Goal: Task Accomplishment & Management: Manage account settings

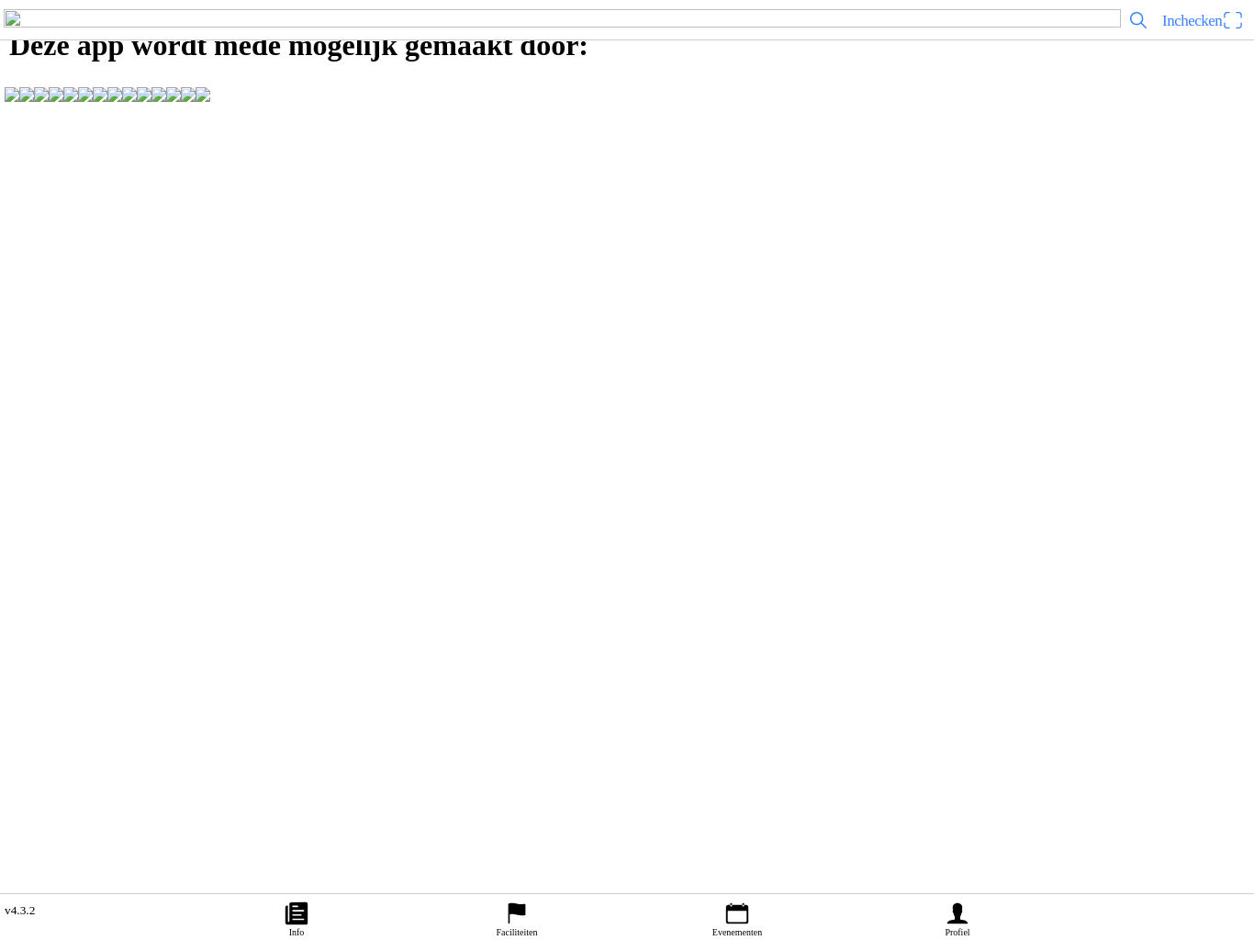
click at [528, 900] on icon "flag" at bounding box center [517, 914] width 28 height 28
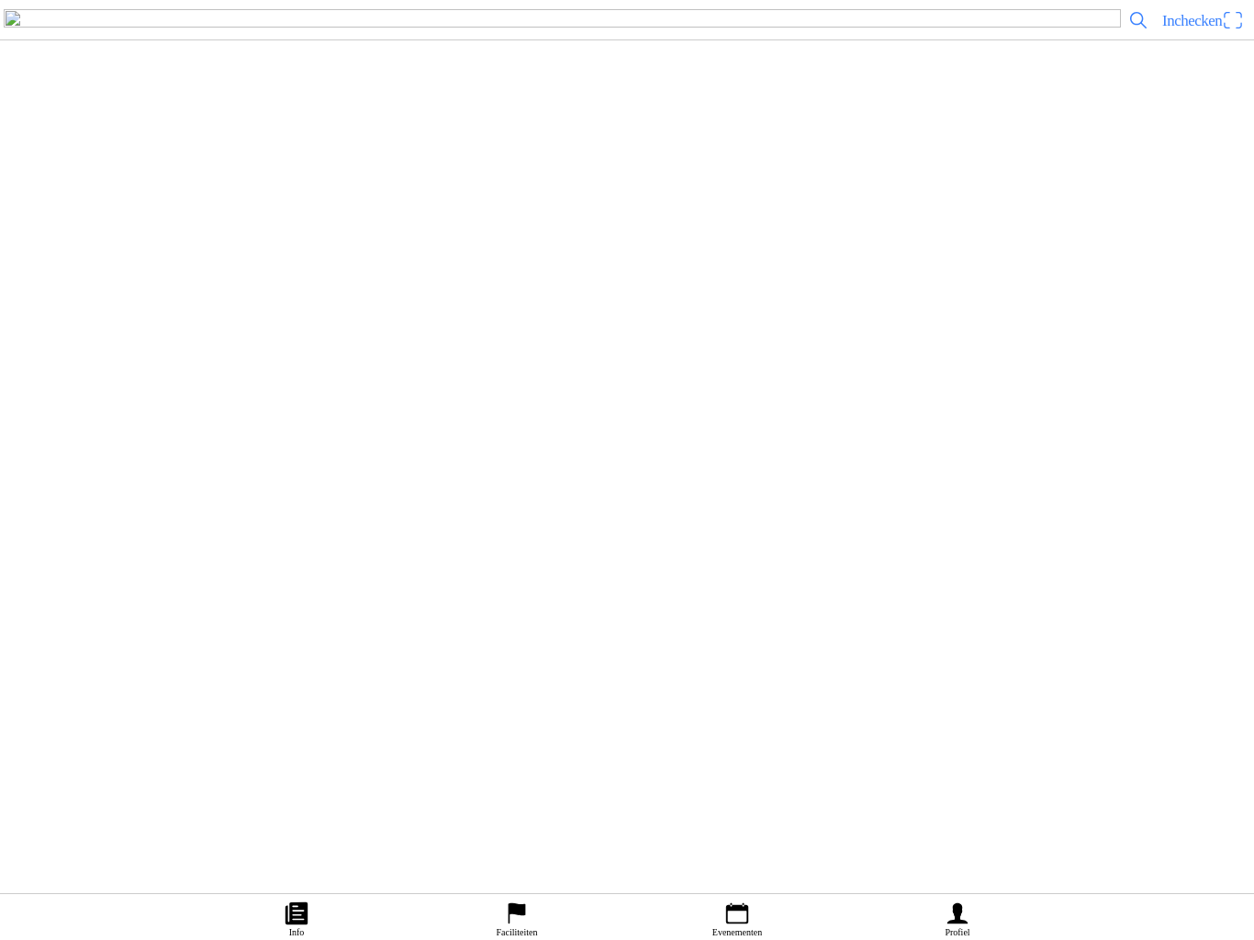
click at [66, 221] on img at bounding box center [40, 195] width 51 height 51
click at [0, 0] on slot "Opwaarderingen" at bounding box center [0, 0] width 0 height 0
click at [0, 0] on slot "Evenementen" at bounding box center [0, 0] width 0 height 0
click at [66, 619] on img at bounding box center [40, 592] width 51 height 51
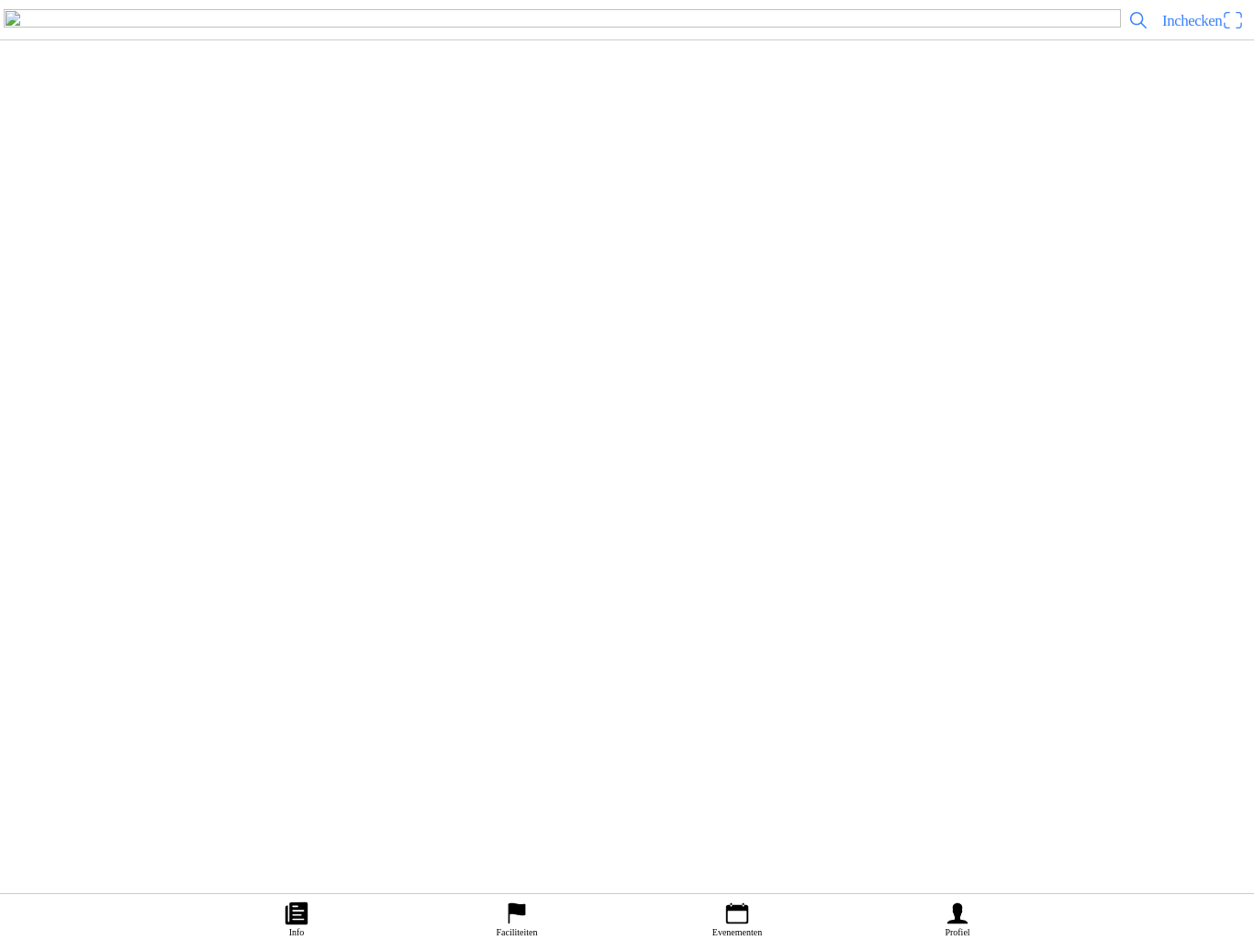
click at [188, 454] on span "button" at bounding box center [180, 442] width 17 height 25
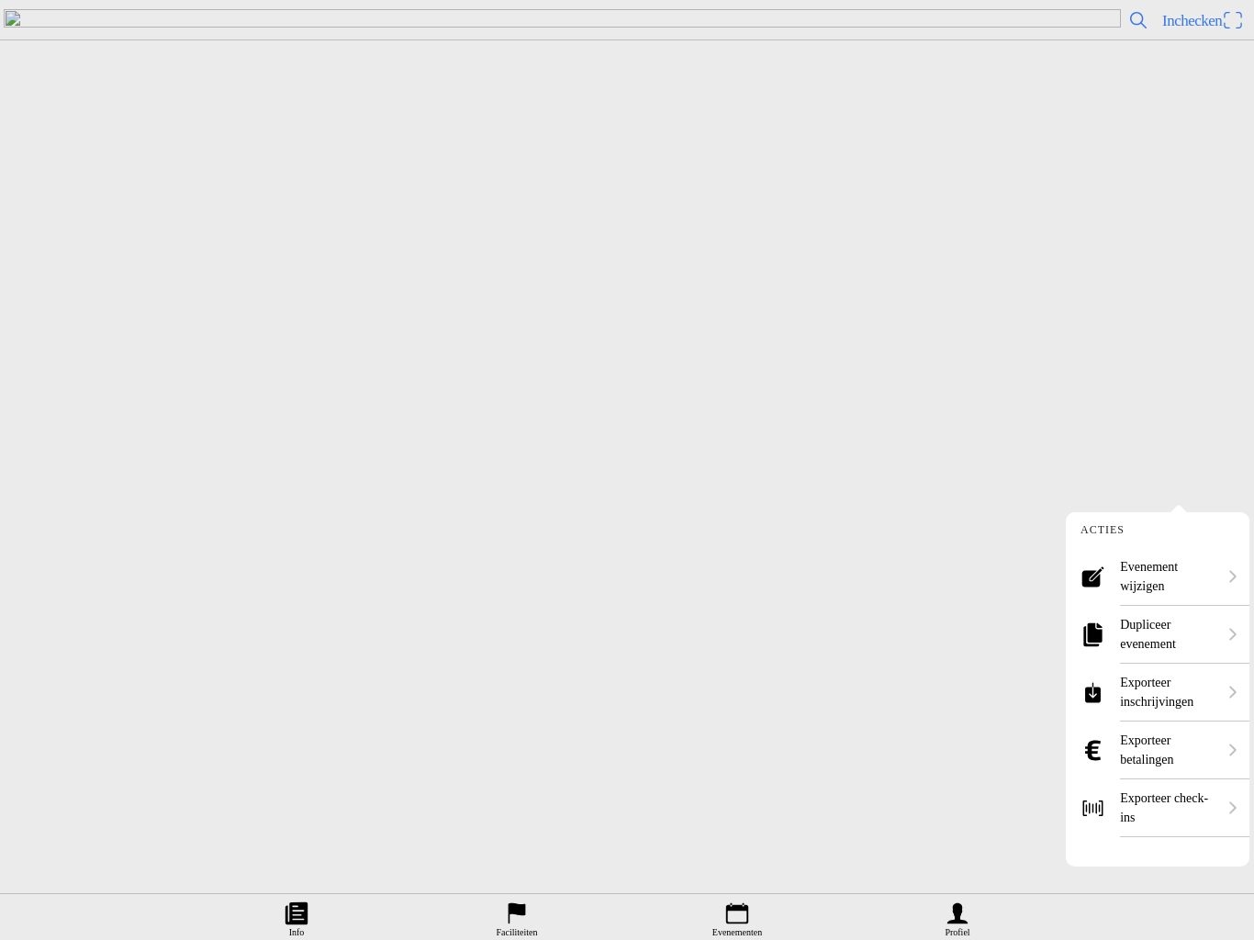
click at [1161, 636] on ion-label "Dupliceer evenement" at bounding box center [1168, 634] width 96 height 39
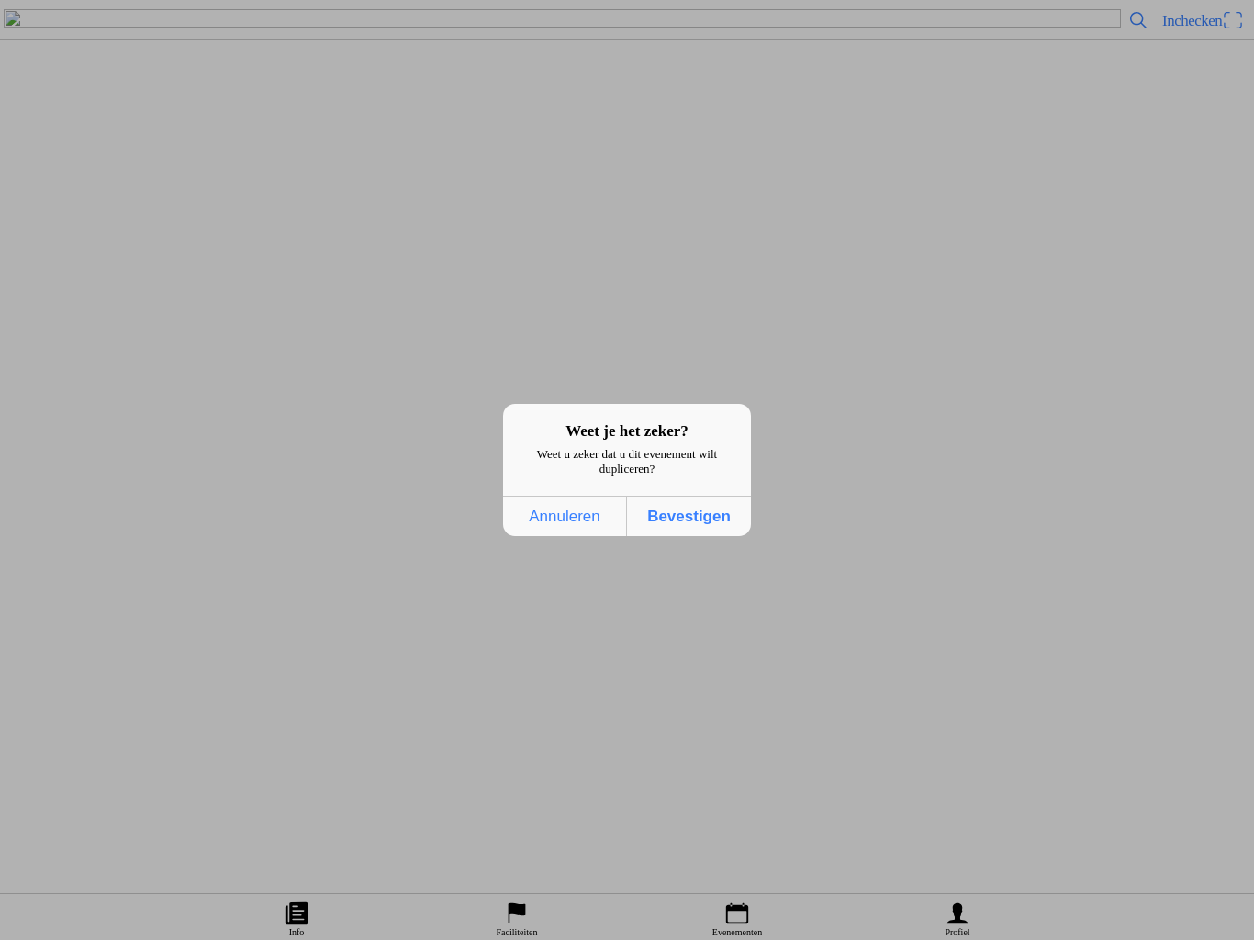
click at [697, 524] on span "Bevestigen" at bounding box center [688, 517] width 113 height 38
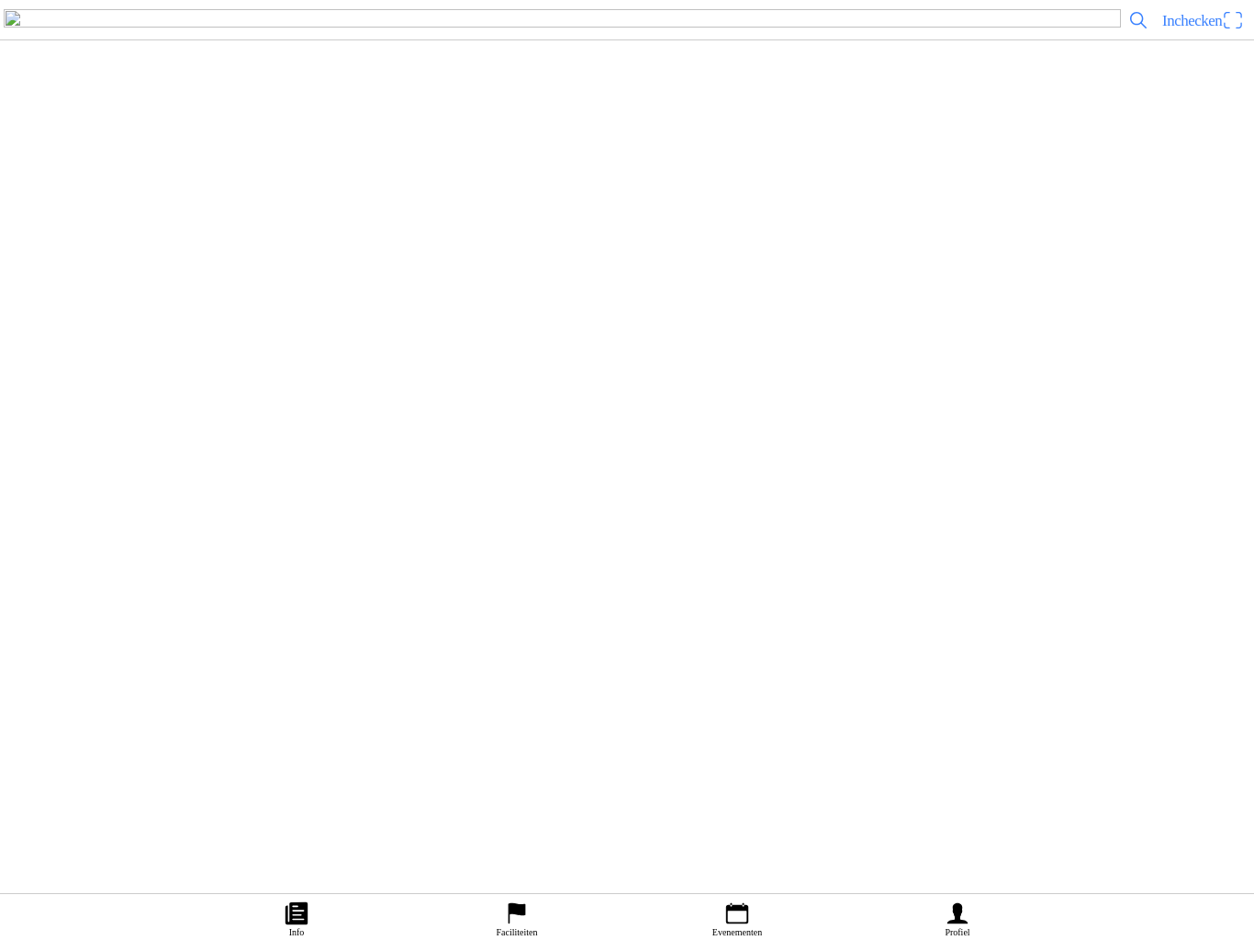
scroll to position [451, 0]
click at [845, 539] on button "button" at bounding box center [634, 507] width 1239 height 62
click at [178, 252] on button "button" at bounding box center [634, 220] width 1239 height 64
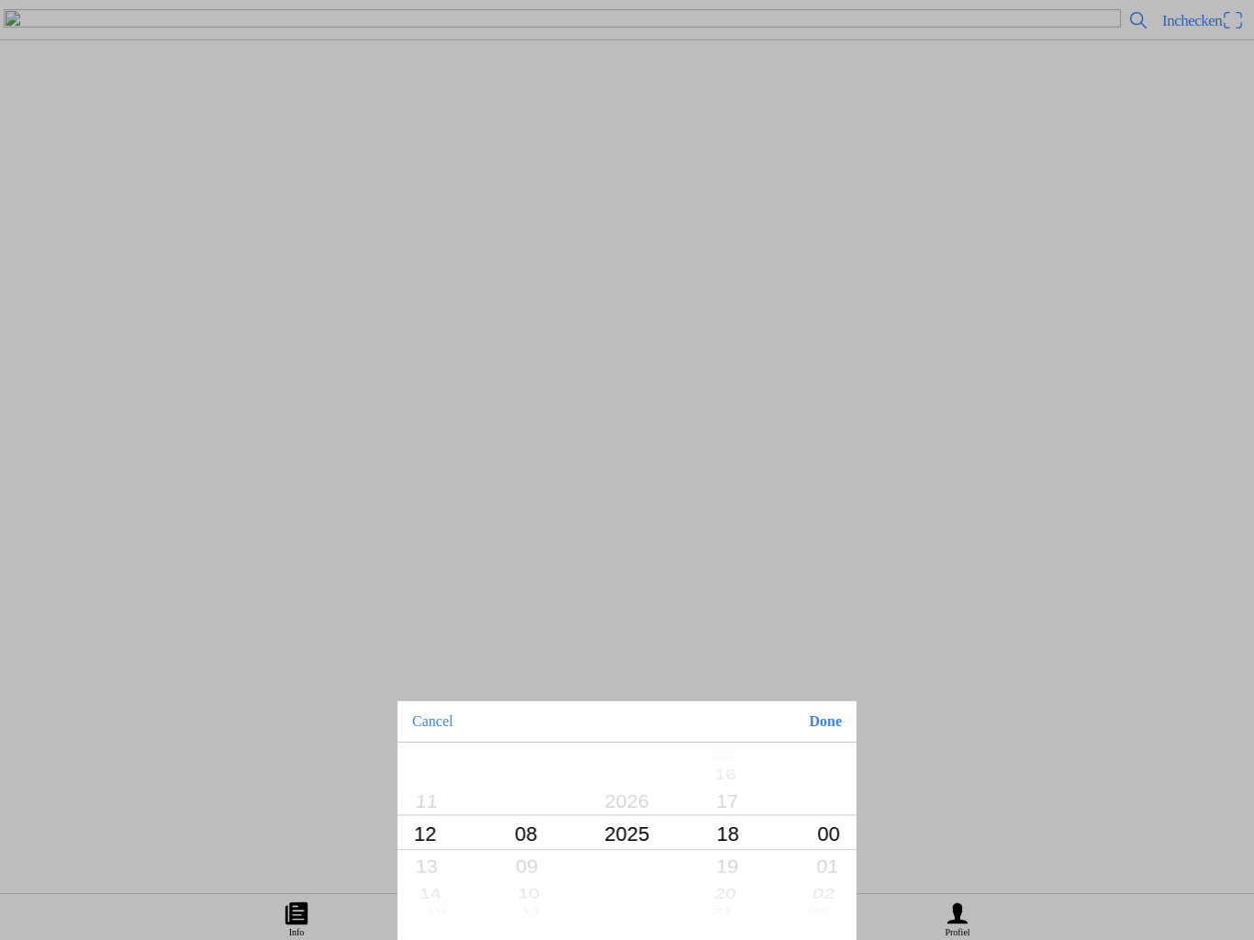
click at [837, 729] on button "Done" at bounding box center [825, 721] width 62 height 40
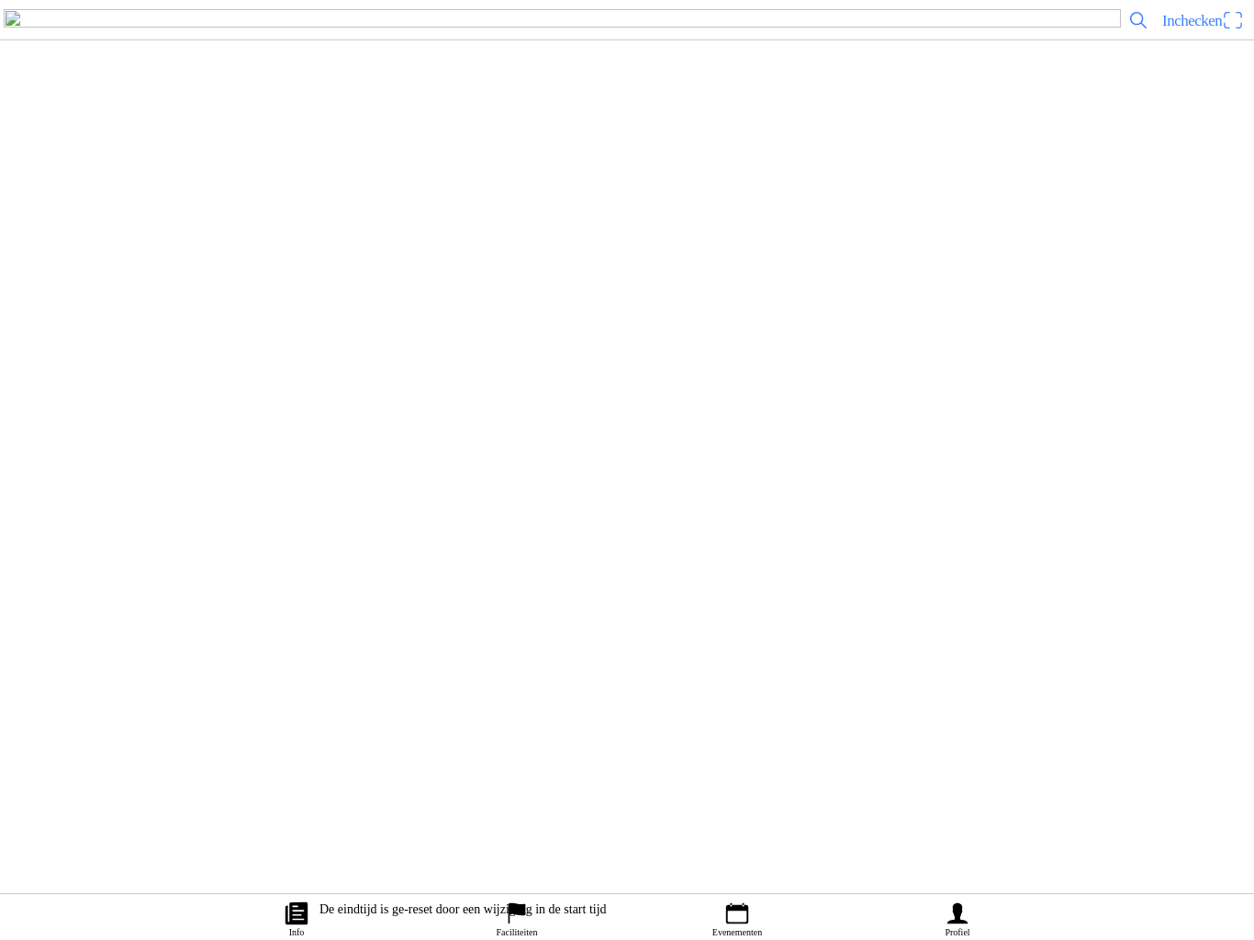
click at [180, 319] on button "button" at bounding box center [634, 286] width 1239 height 64
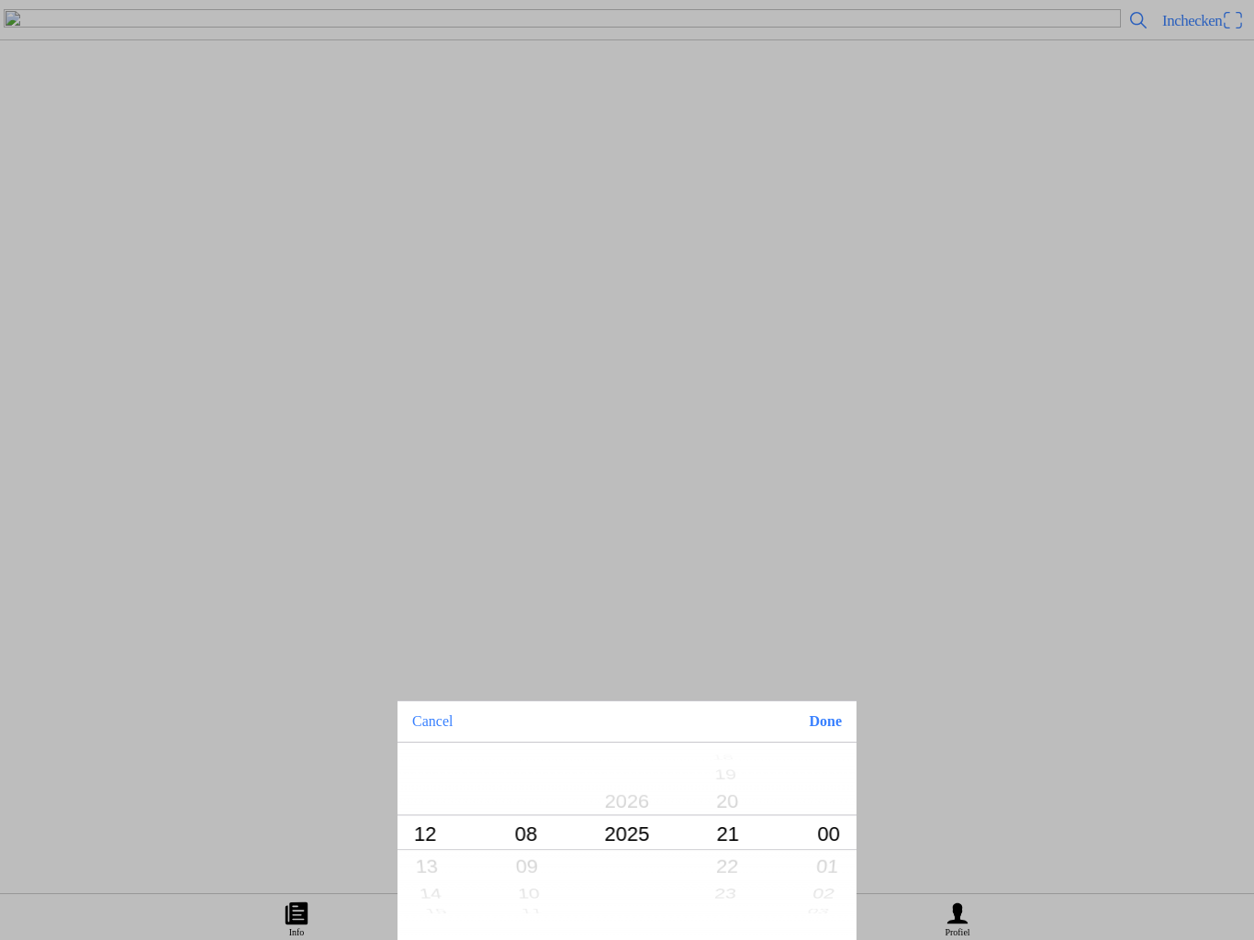
click at [836, 727] on button "Done" at bounding box center [825, 721] width 62 height 40
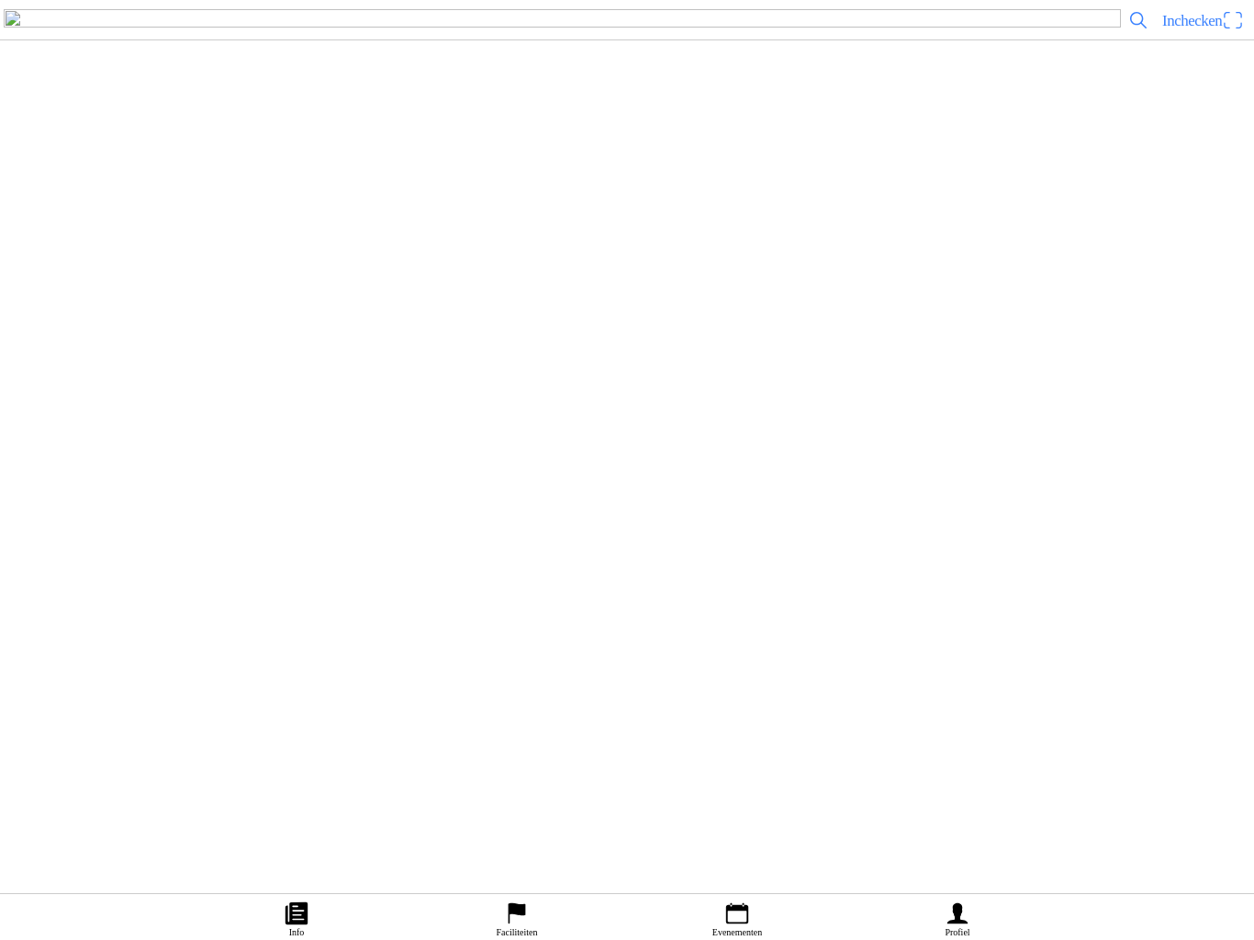
click at [153, 384] on button "button" at bounding box center [634, 351] width 1239 height 64
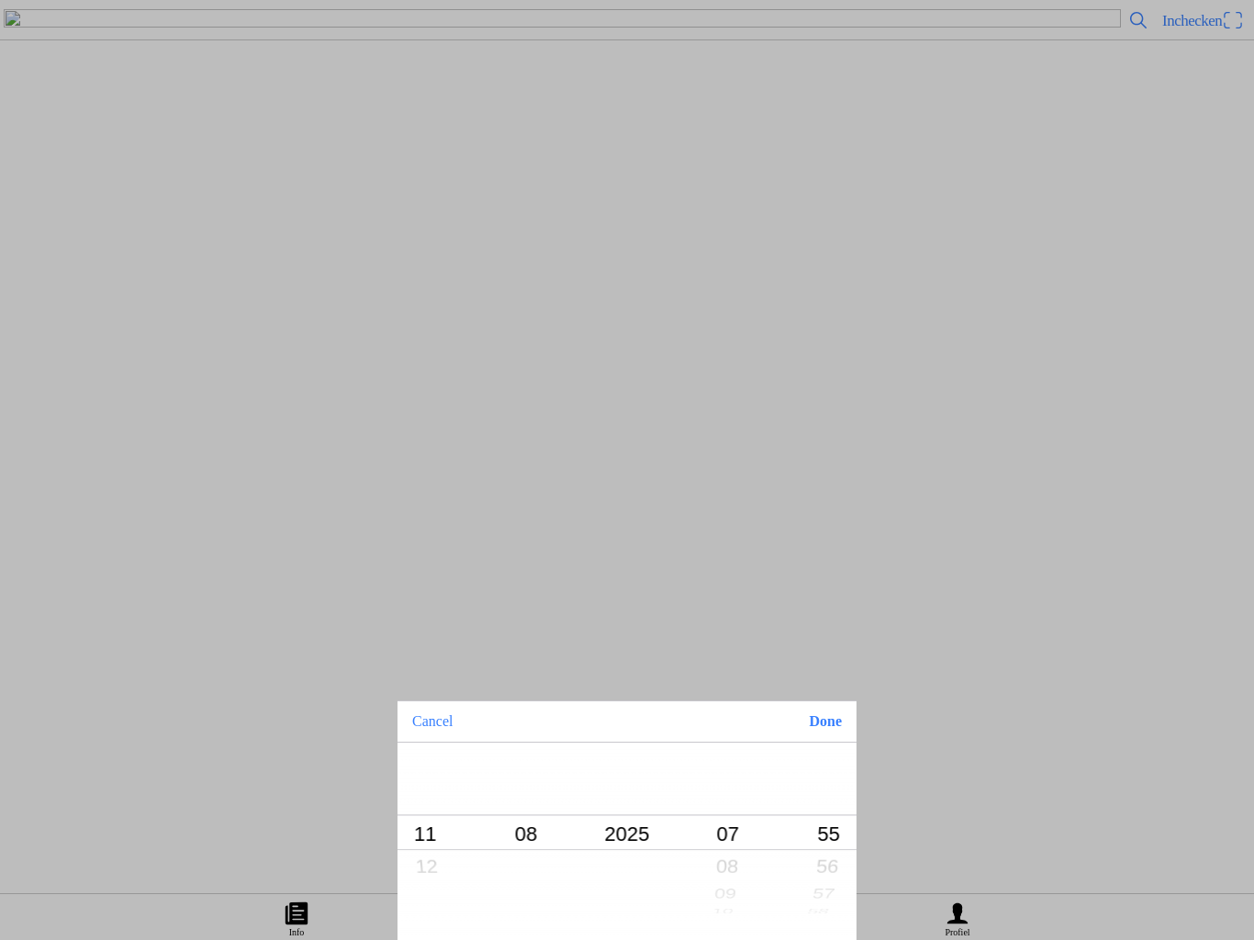
click at [840, 726] on button "Done" at bounding box center [825, 721] width 62 height 40
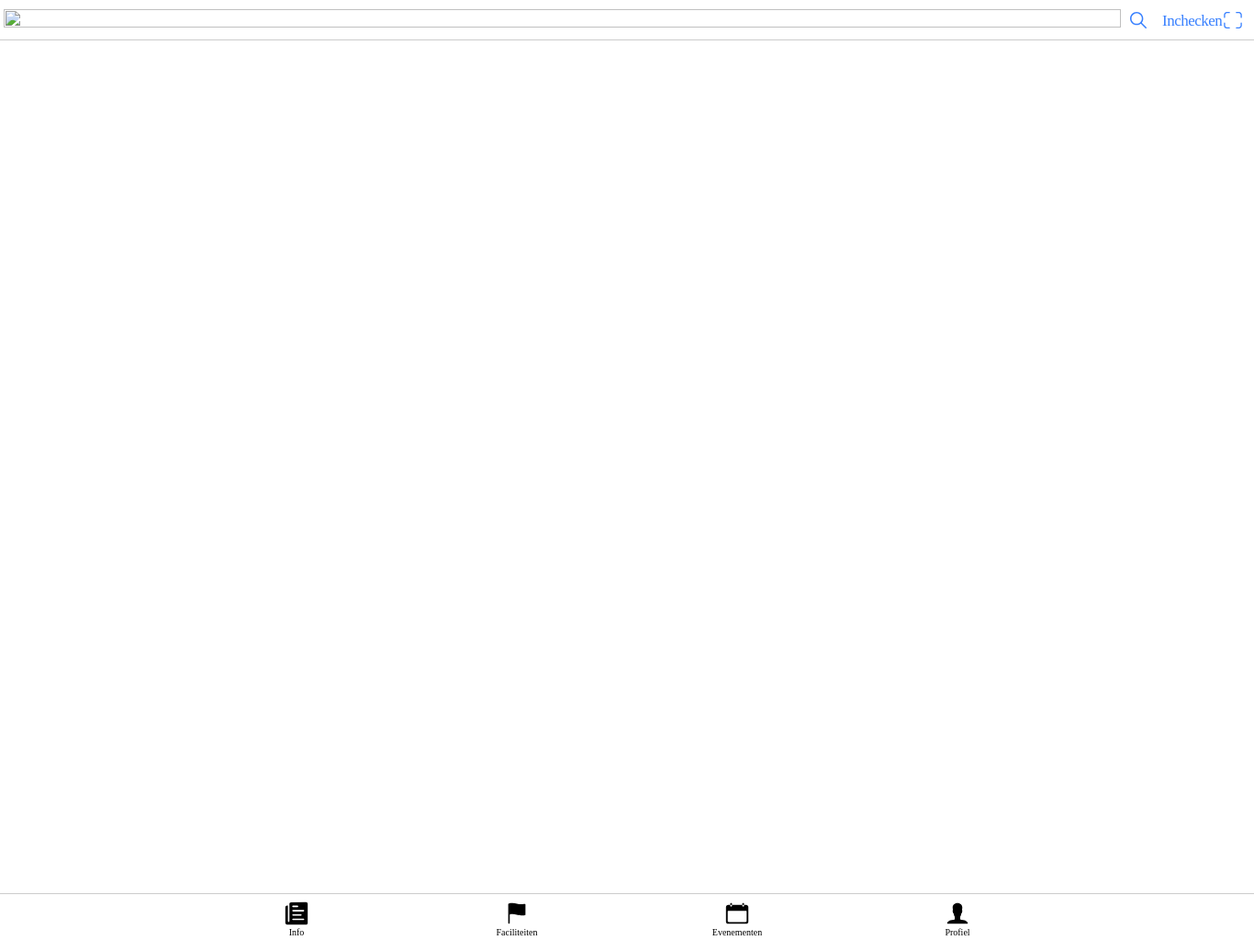
scroll to position [5655, 0]
click at [525, 900] on icon "flag" at bounding box center [517, 914] width 28 height 28
click at [66, 221] on img at bounding box center [40, 195] width 51 height 51
click at [0, 0] on slot "Evenementen" at bounding box center [0, 0] width 0 height 0
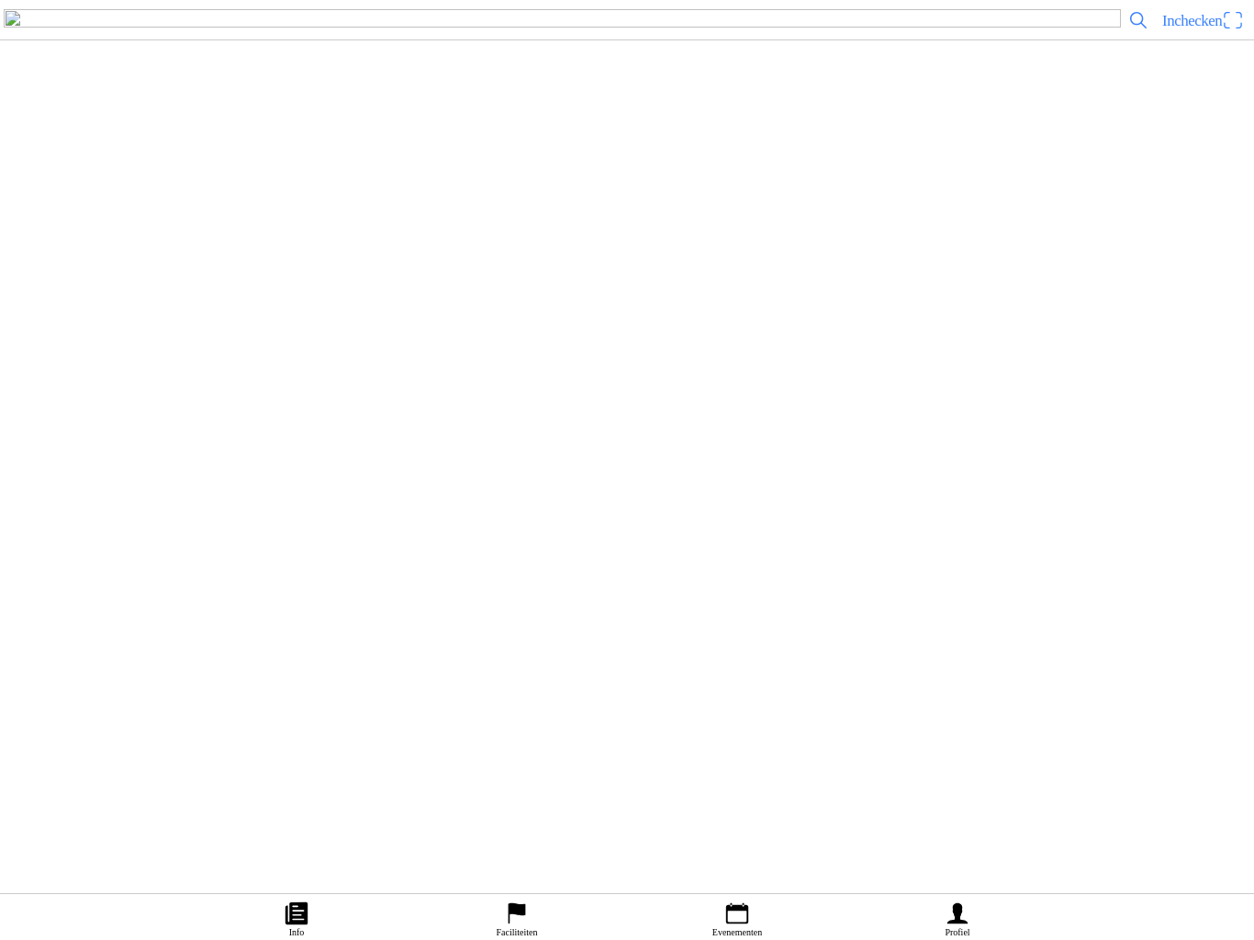
scroll to position [381, 0]
click at [66, 558] on img at bounding box center [40, 532] width 51 height 51
click at [188, 454] on span "button" at bounding box center [180, 442] width 17 height 25
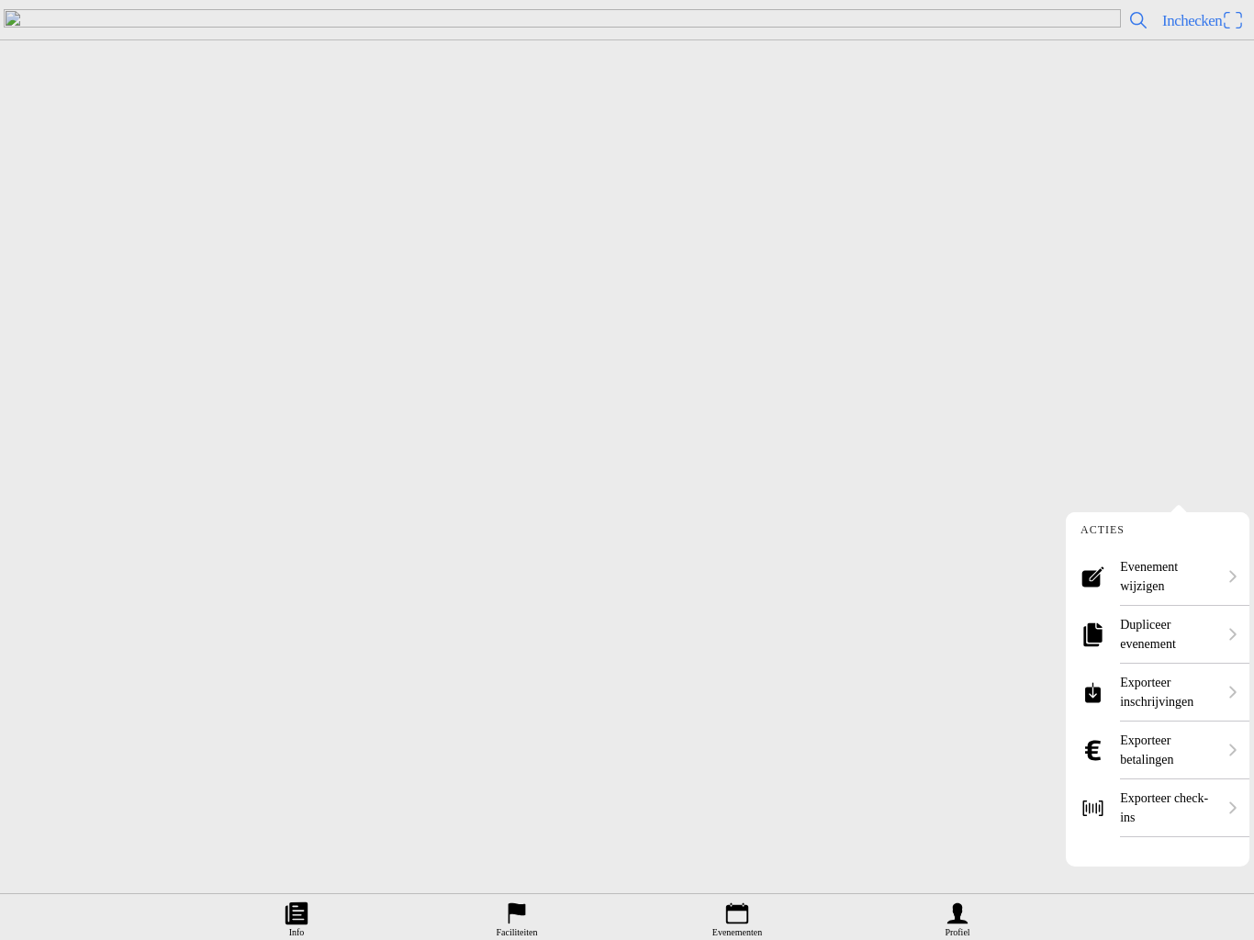
click at [1166, 636] on ion-label "Dupliceer evenement" at bounding box center [1168, 634] width 96 height 39
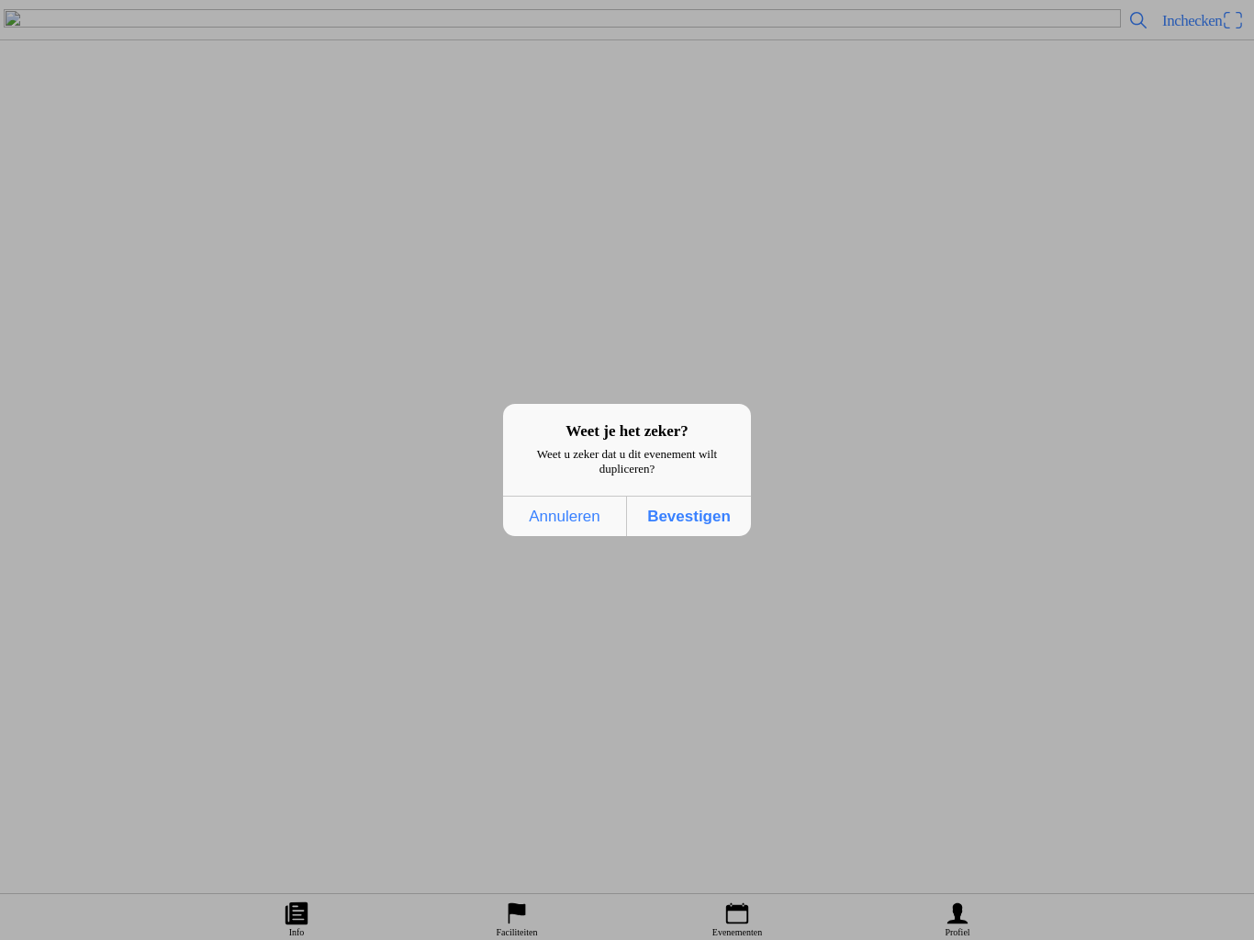
click at [704, 524] on span "Bevestigen" at bounding box center [688, 517] width 113 height 38
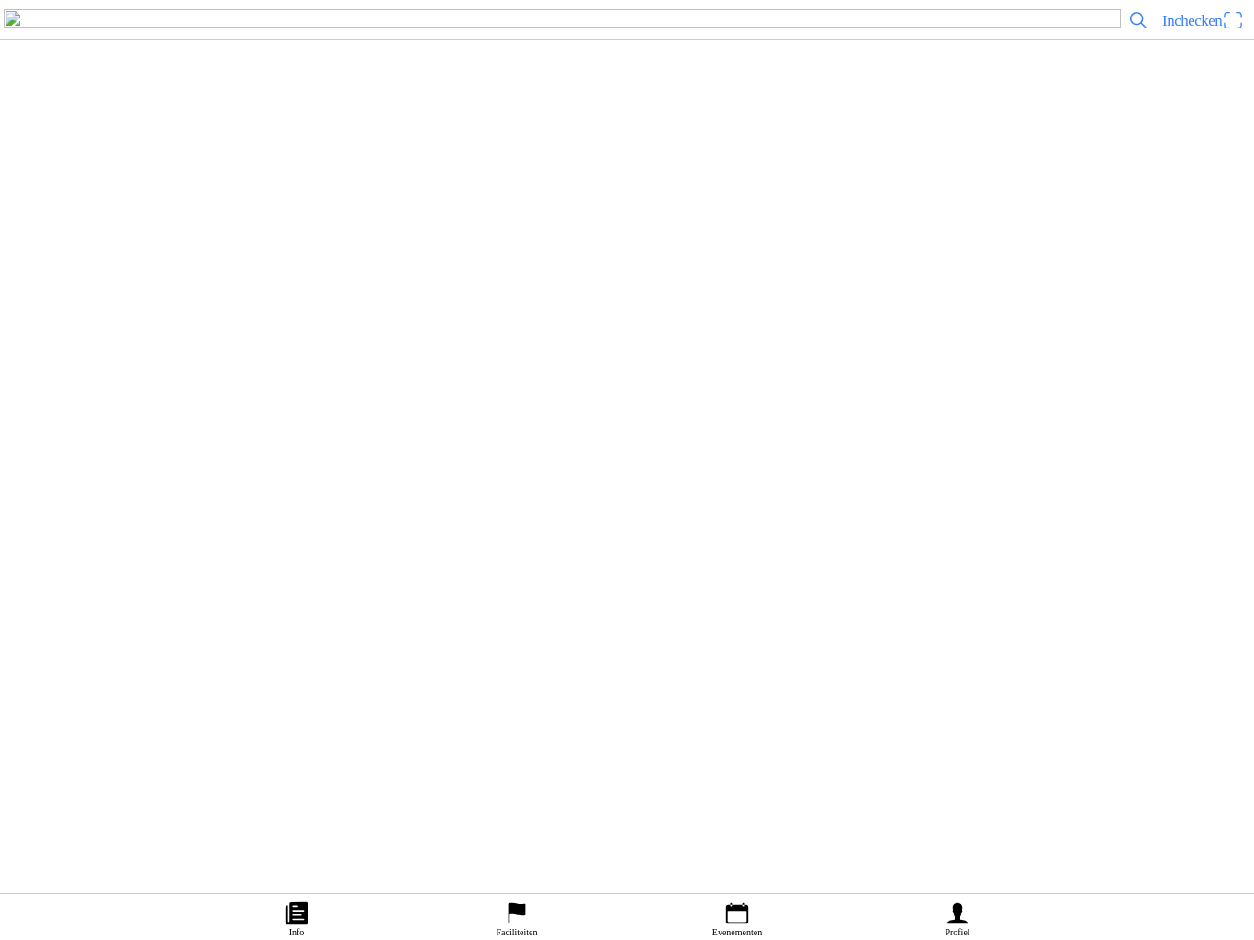
scroll to position [462, 0]
click at [110, 310] on button "button" at bounding box center [634, 278] width 1239 height 64
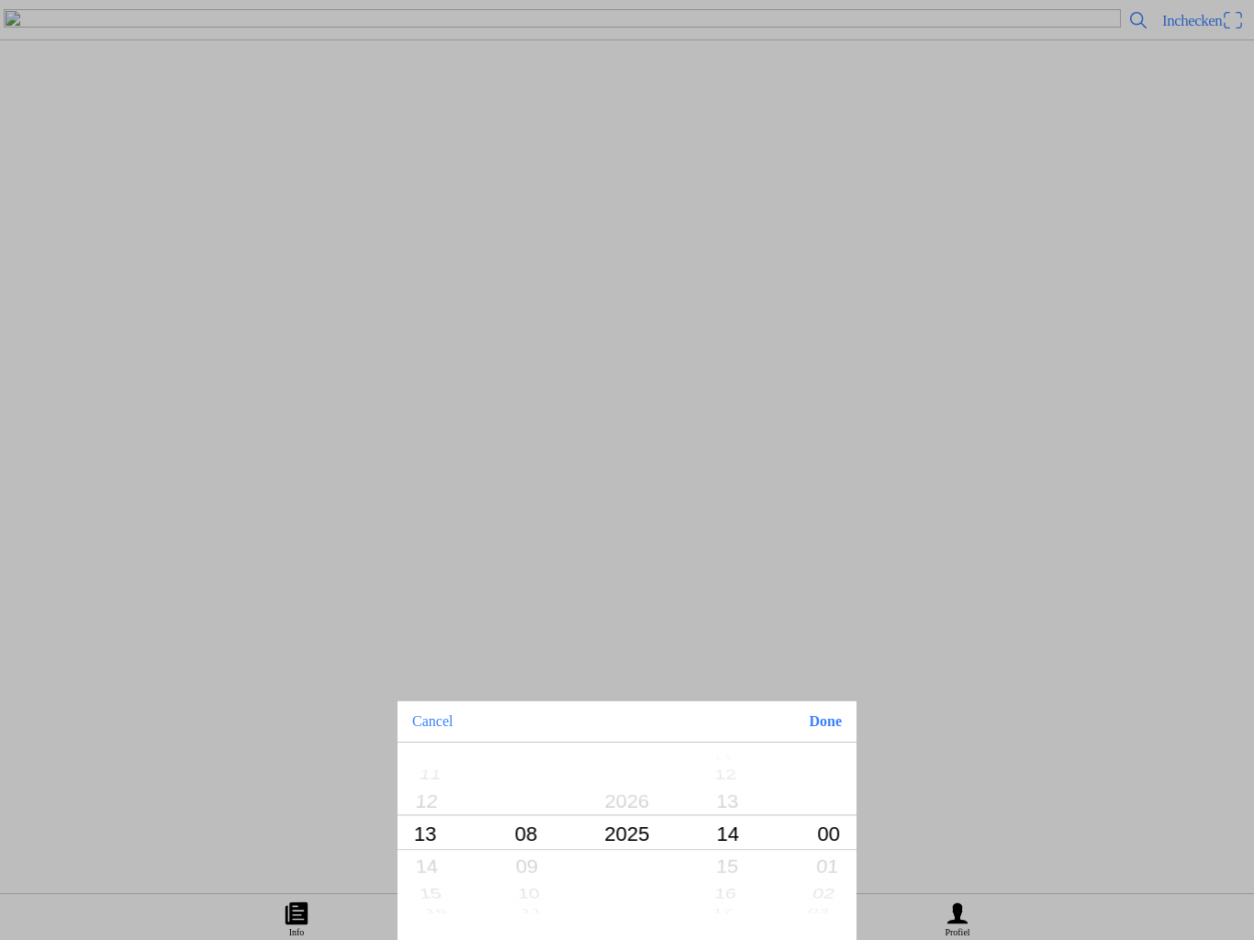
click at [841, 730] on button "Done" at bounding box center [825, 721] width 62 height 40
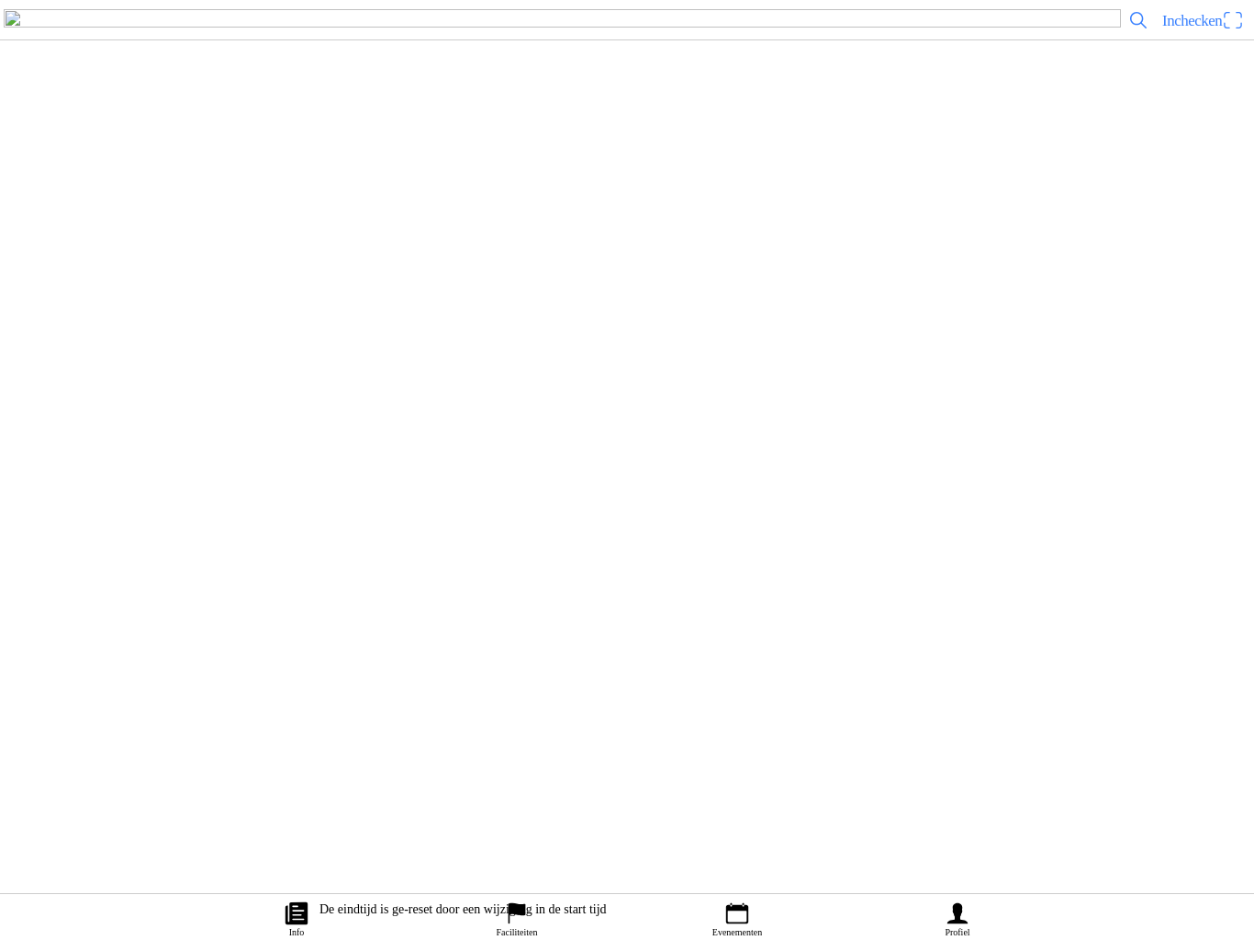
click at [164, 376] on button "button" at bounding box center [634, 344] width 1239 height 64
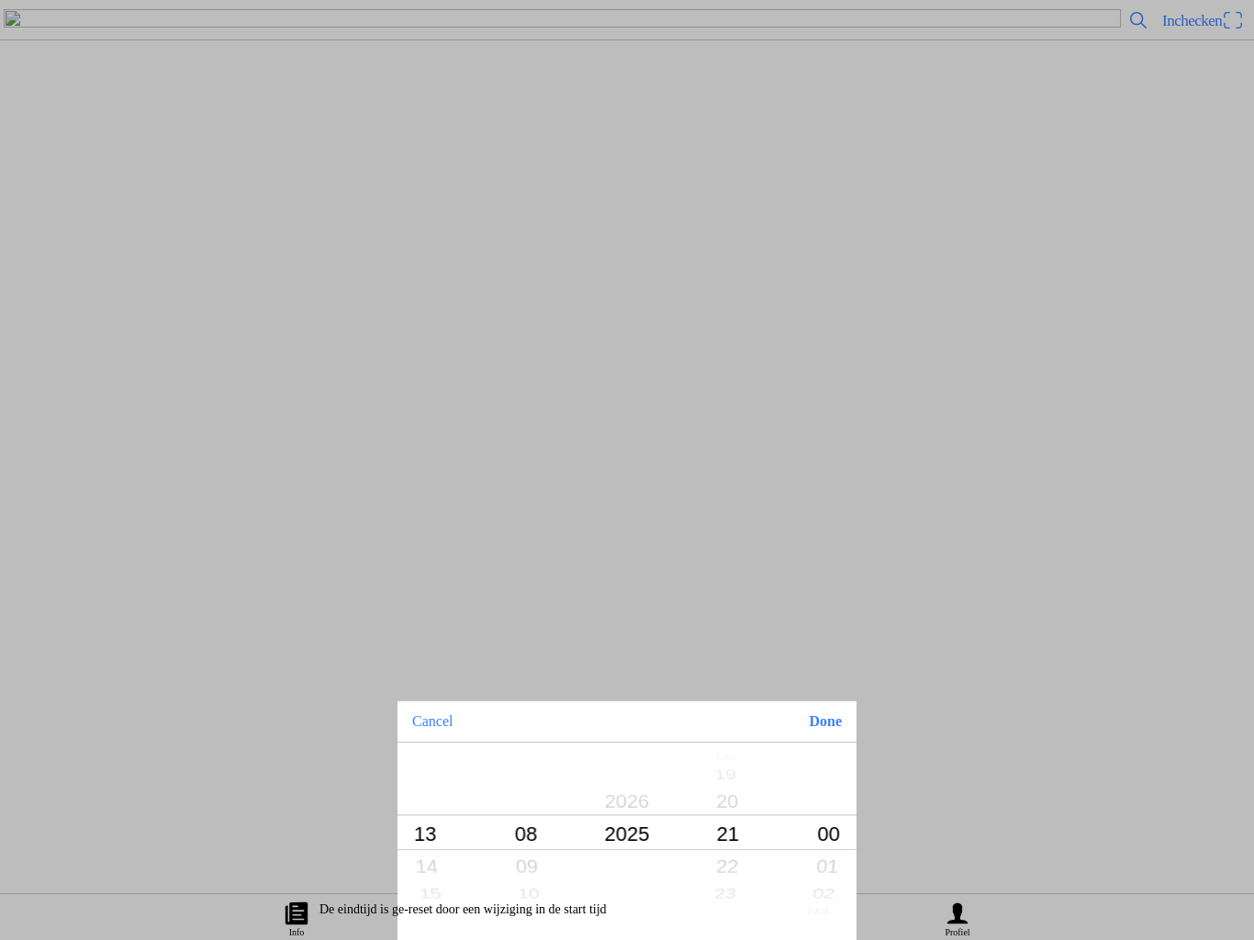
click at [834, 728] on button "Done" at bounding box center [825, 721] width 62 height 40
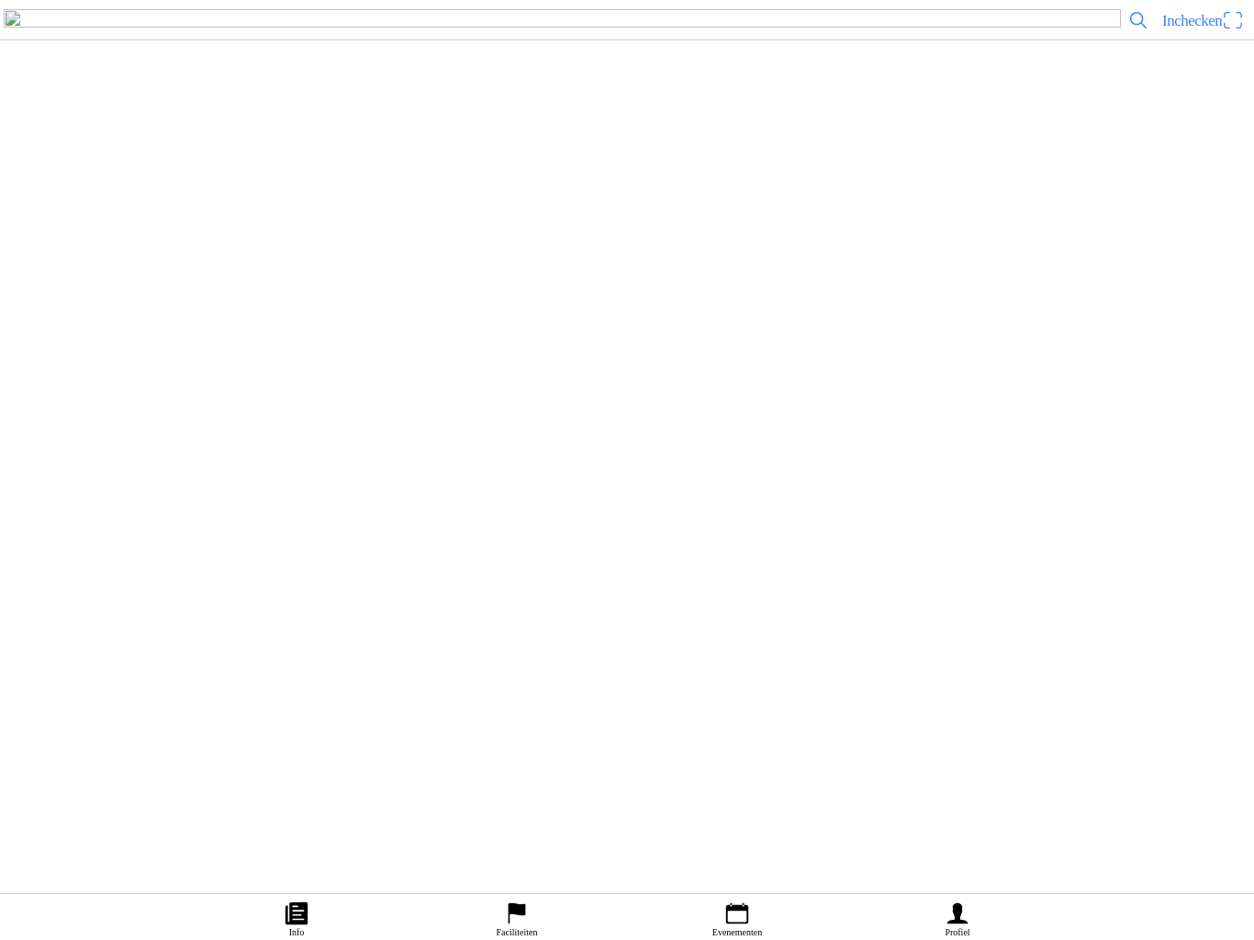
click at [166, 442] on button "button" at bounding box center [634, 409] width 1239 height 64
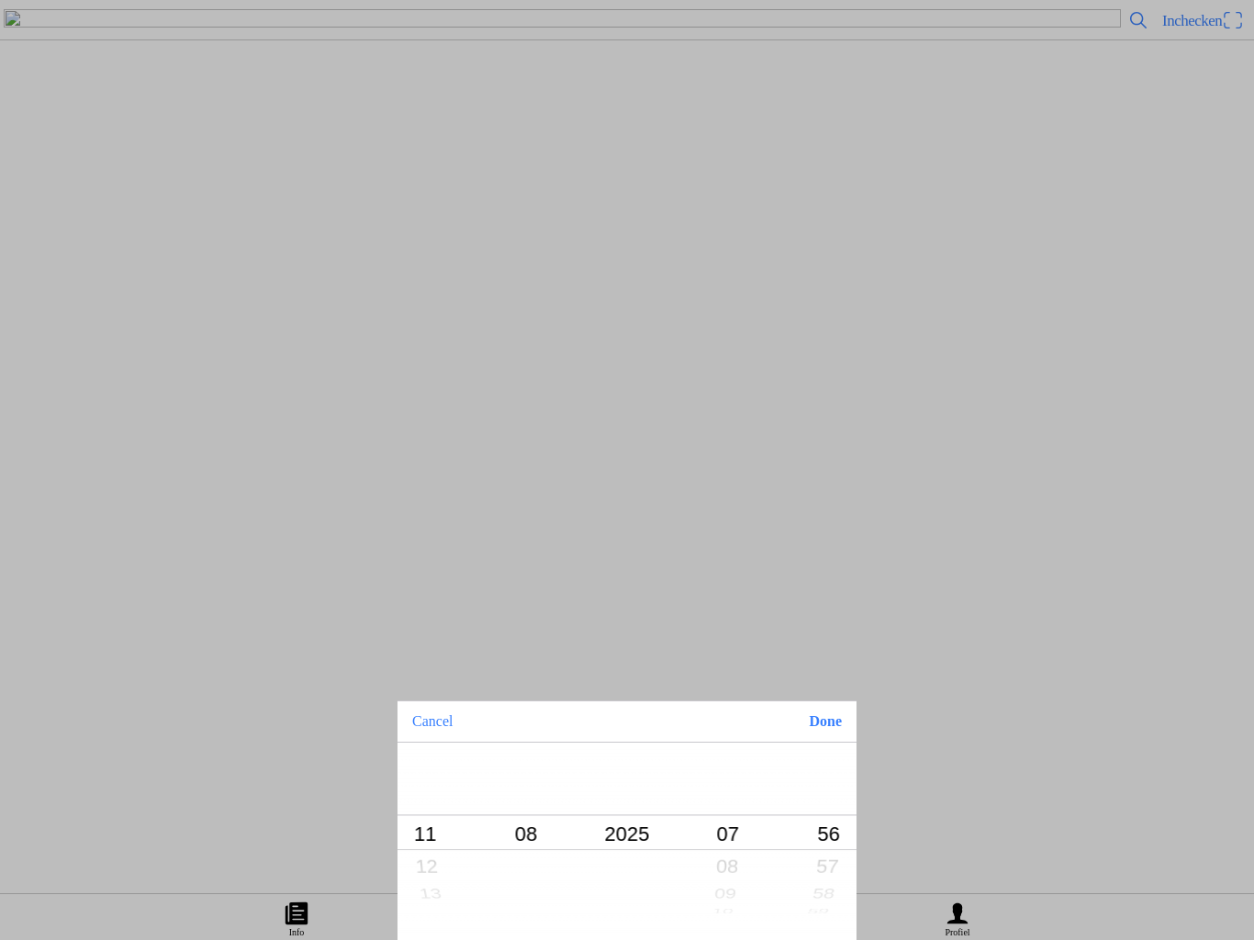
click at [842, 733] on button "Done" at bounding box center [825, 721] width 62 height 40
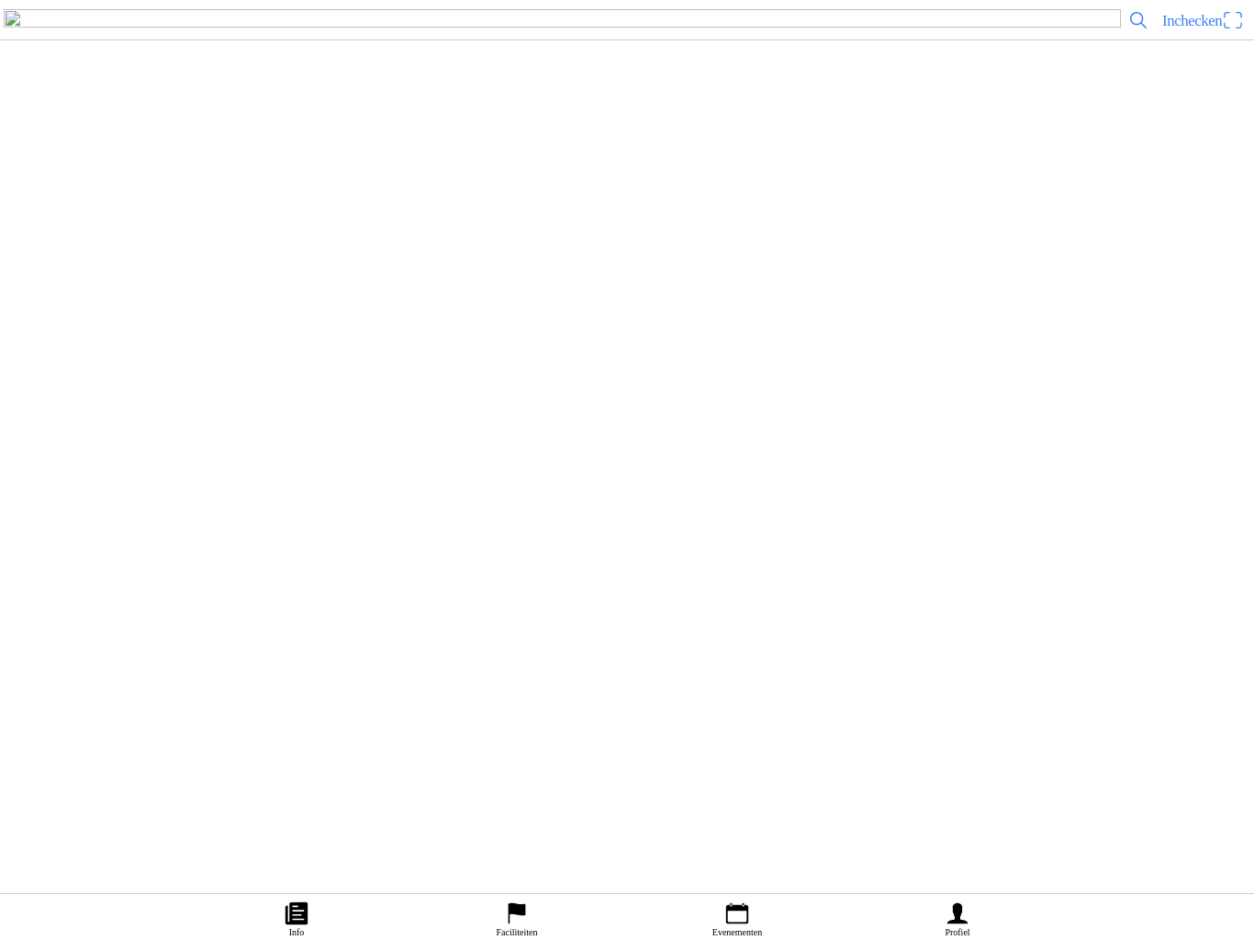
scroll to position [6222, 0]
click at [744, 903] on icon "calendar" at bounding box center [737, 913] width 22 height 21
click at [711, 931] on ion-tab-bar "Info Faciliteiten Evenementen Profiel" at bounding box center [627, 916] width 1254 height 47
